Goal: Check status

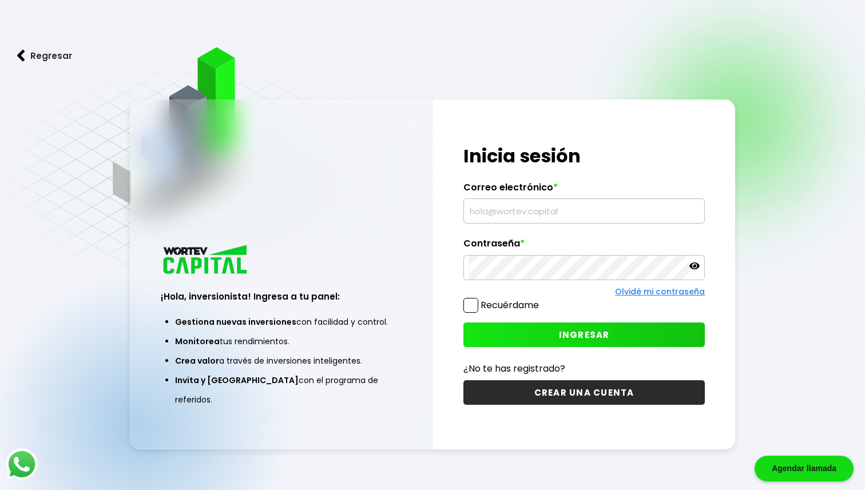
type input "[EMAIL_ADDRESS][DOMAIN_NAME]"
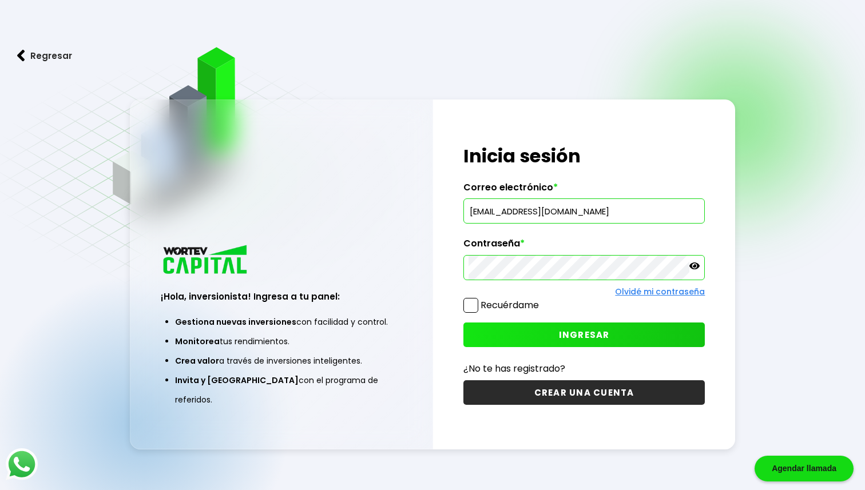
click at [562, 329] on span "INGRESAR" at bounding box center [584, 335] width 51 height 12
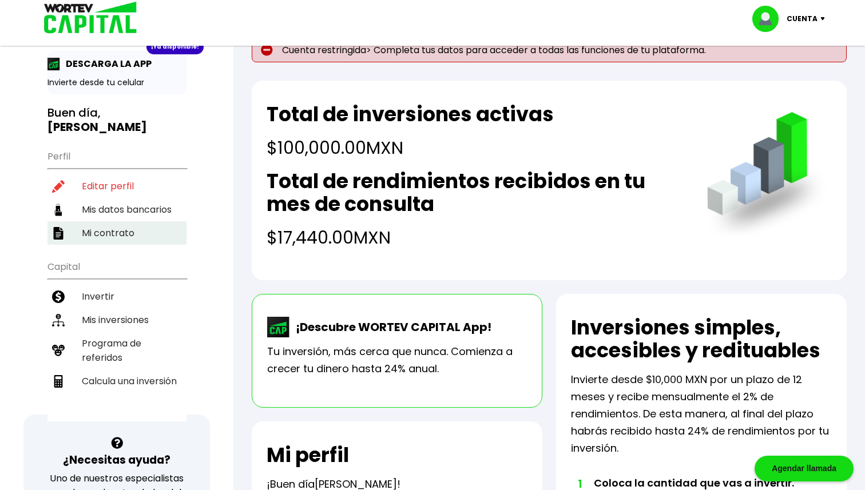
scroll to position [31, 0]
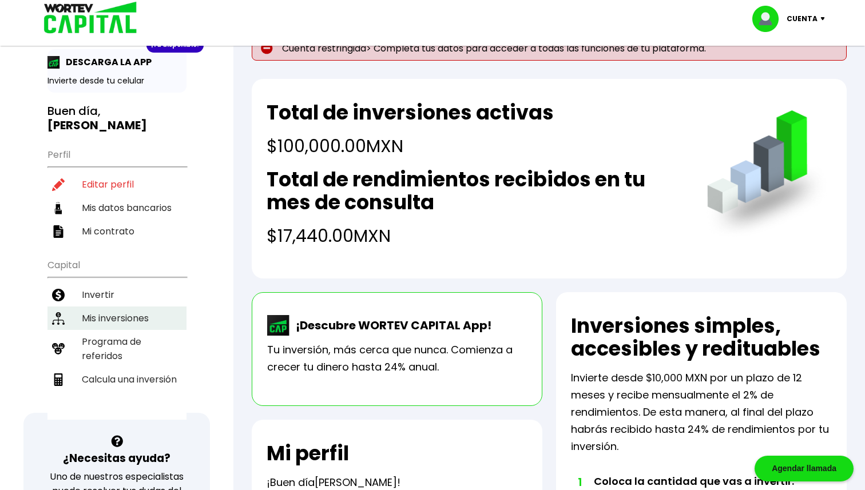
click at [126, 307] on li "Mis inversiones" at bounding box center [116, 318] width 139 height 23
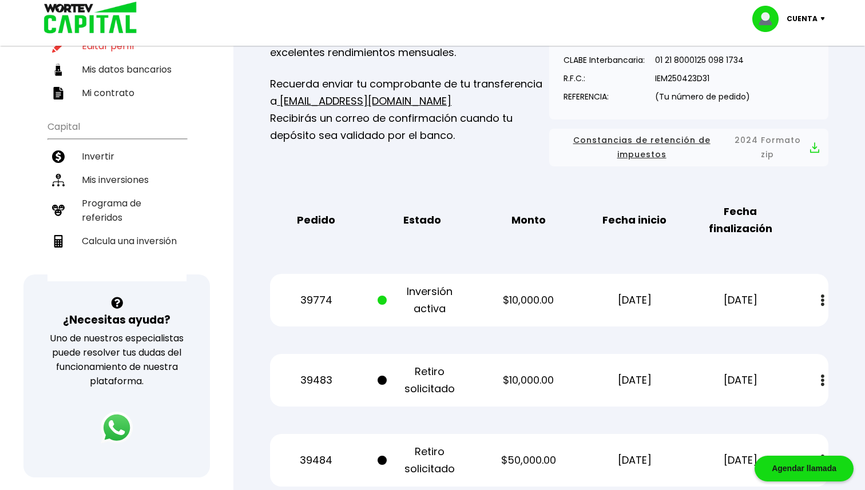
scroll to position [180, 0]
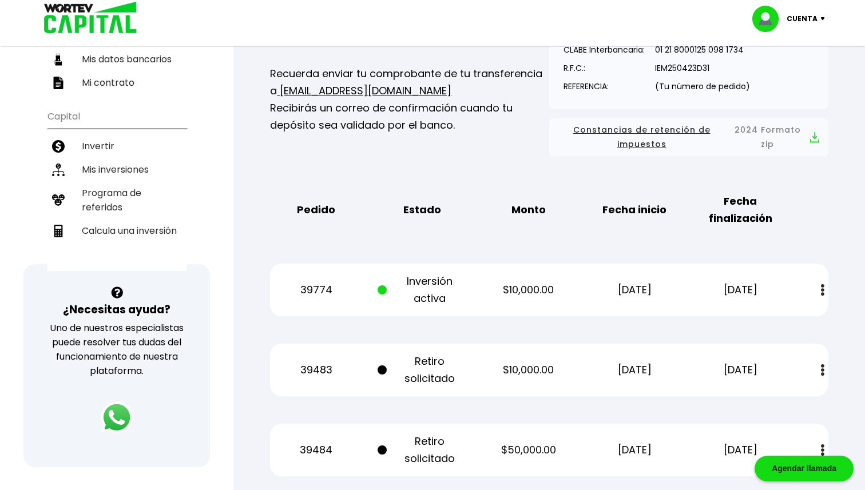
click at [821, 287] on img at bounding box center [822, 290] width 3 height 12
click at [384, 313] on div "39774 Inversión activa $10,000.00 [DATE] [DATE] Estado de cuenta" at bounding box center [549, 290] width 558 height 53
click at [529, 297] on p "$10,000.00" at bounding box center [528, 289] width 89 height 17
click at [774, 216] on b "Fecha finalización" at bounding box center [740, 210] width 89 height 34
drag, startPoint x: 816, startPoint y: 303, endPoint x: 803, endPoint y: 316, distance: 18.6
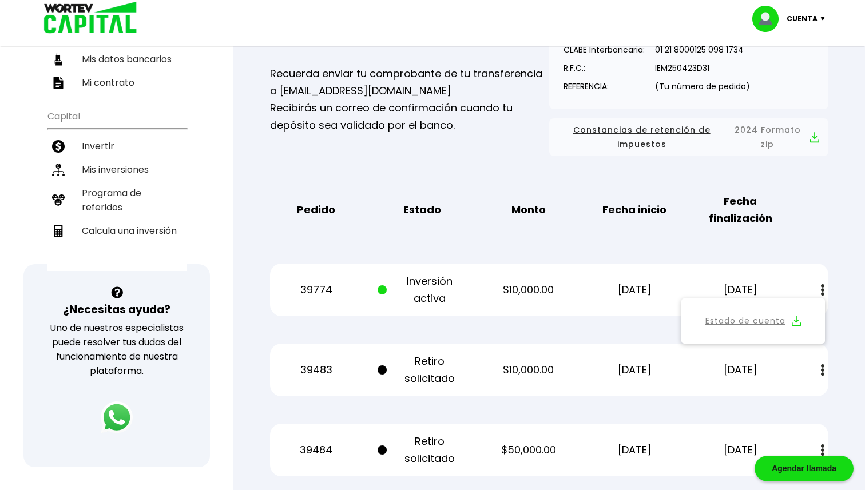
click at [816, 303] on div "Estado de cuenta" at bounding box center [753, 321] width 144 height 45
click at [747, 322] on link "Estado de cuenta" at bounding box center [745, 321] width 80 height 14
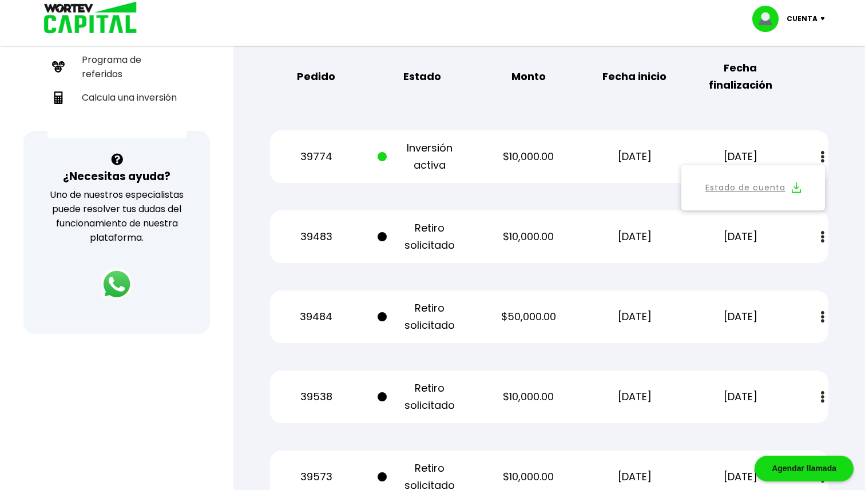
scroll to position [309, 0]
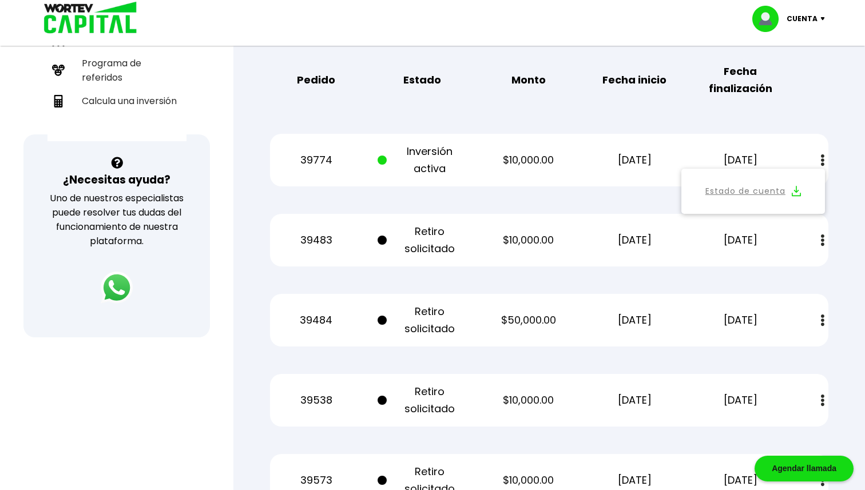
click at [827, 159] on button at bounding box center [823, 160] width 16 height 25
click at [822, 160] on img at bounding box center [822, 160] width 3 height 12
click at [494, 265] on div "39483 Retiro solicitado $10,000.00 [DATE] [DATE] Estado de cuenta" at bounding box center [549, 240] width 558 height 53
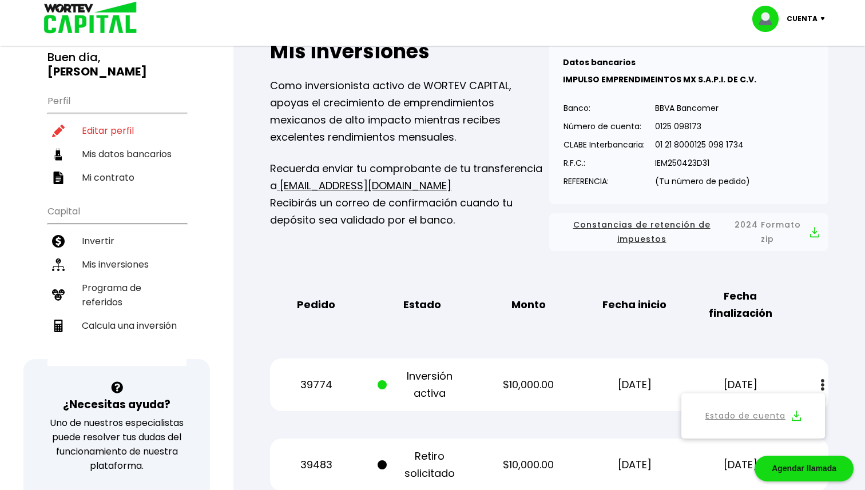
scroll to position [85, 0]
drag, startPoint x: 395, startPoint y: 388, endPoint x: 371, endPoint y: 388, distance: 23.5
click at [373, 388] on div "39774 Inversión activa $10,000.00 [DATE] [DATE] Estado de cuenta" at bounding box center [549, 384] width 558 height 53
click at [387, 384] on span at bounding box center [382, 384] width 9 height 9
drag, startPoint x: 387, startPoint y: 384, endPoint x: 454, endPoint y: 344, distance: 78.0
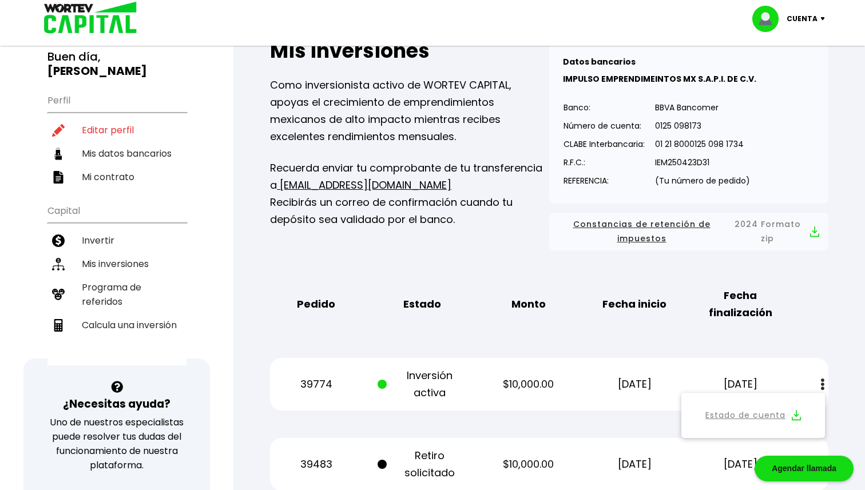
click at [390, 382] on span at bounding box center [385, 384] width 14 height 34
